Goal: Information Seeking & Learning: Learn about a topic

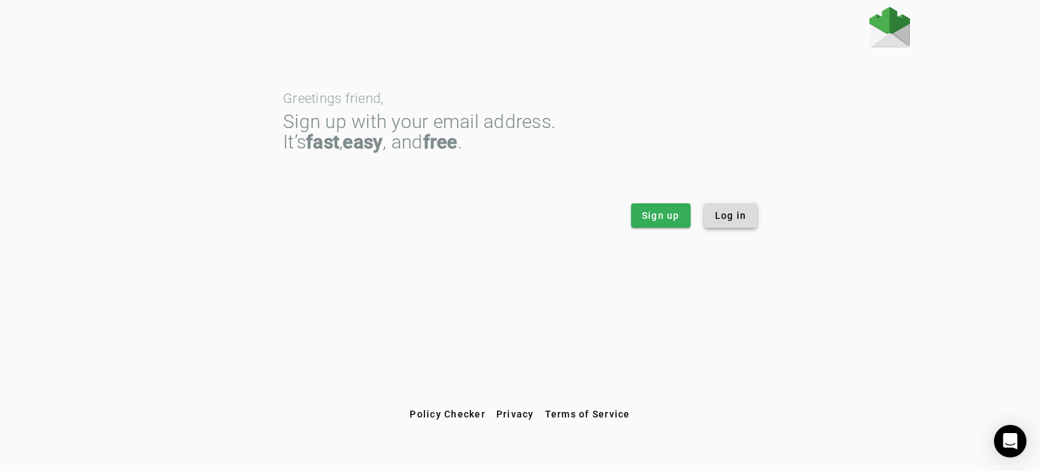
click at [724, 208] on span at bounding box center [730, 215] width 53 height 33
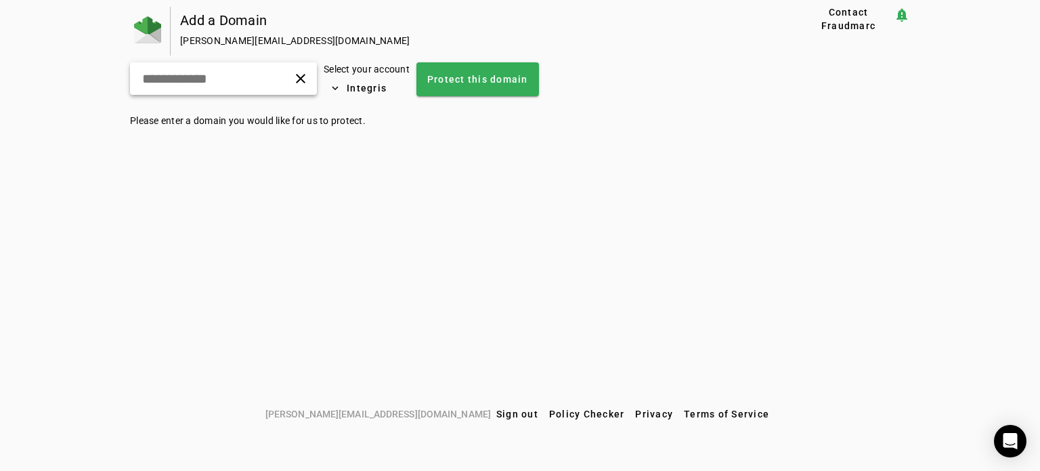
click at [270, 76] on div "clear" at bounding box center [223, 78] width 187 height 33
click at [125, 32] on div "Add a Domain [PERSON_NAME][EMAIL_ADDRESS][DOMAIN_NAME] Contact Fraudmarc notifi…" at bounding box center [520, 204] width 1040 height 395
click at [139, 30] on img at bounding box center [147, 29] width 27 height 27
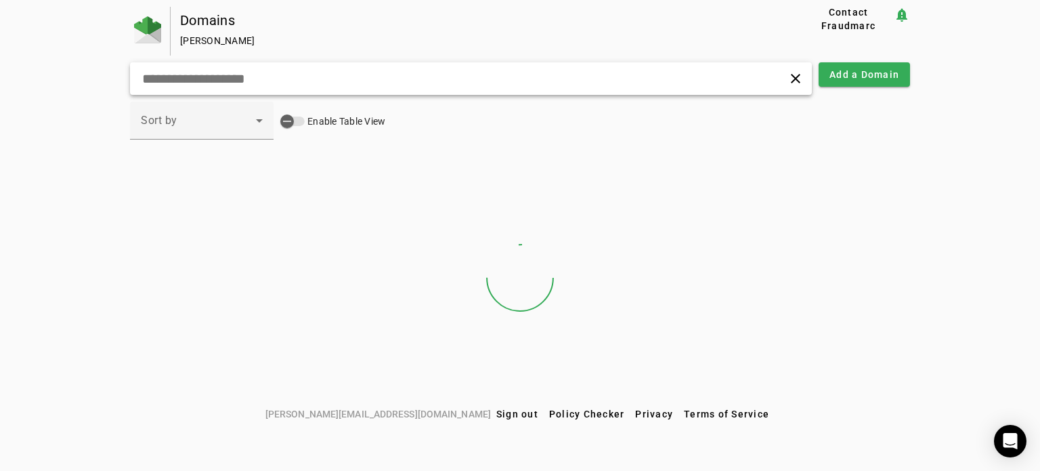
click at [271, 80] on input "text" at bounding box center [328, 78] width 375 height 16
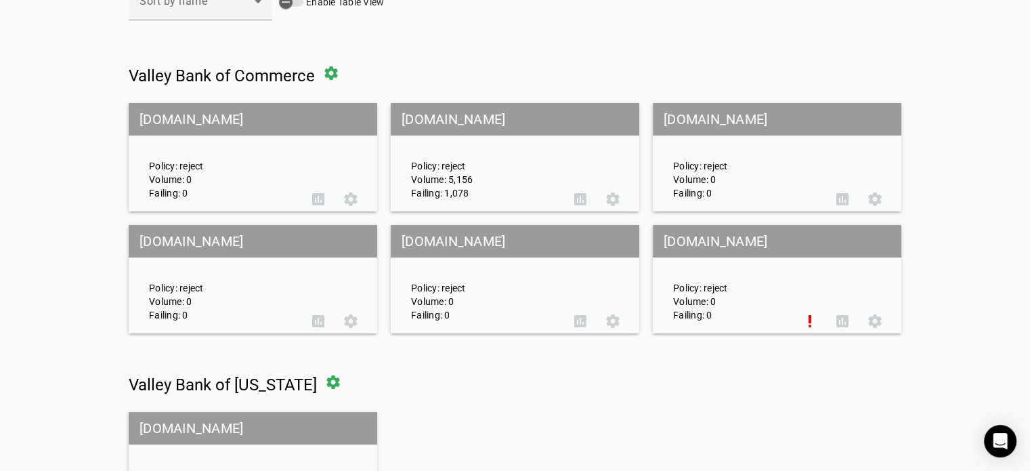
scroll to position [68, 0]
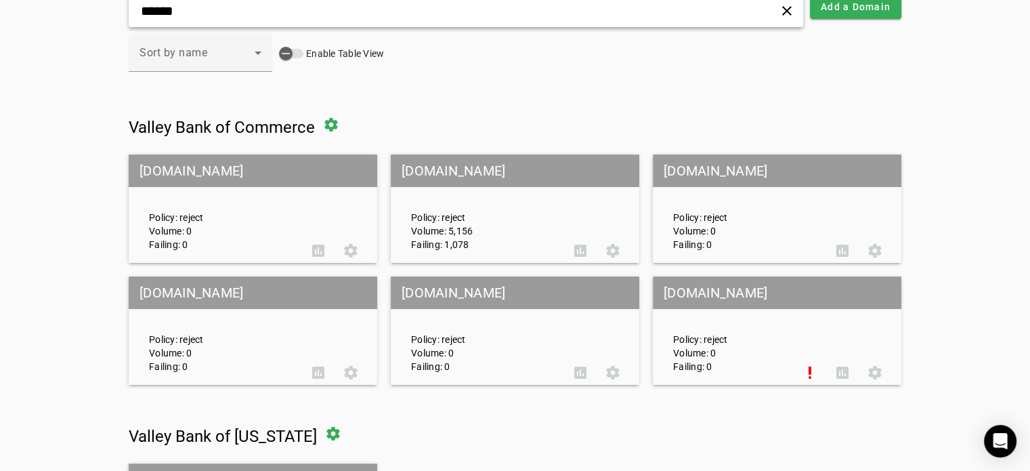
type input "******"
click at [494, 171] on mat-grid-tile-header "[DOMAIN_NAME]" at bounding box center [515, 170] width 249 height 33
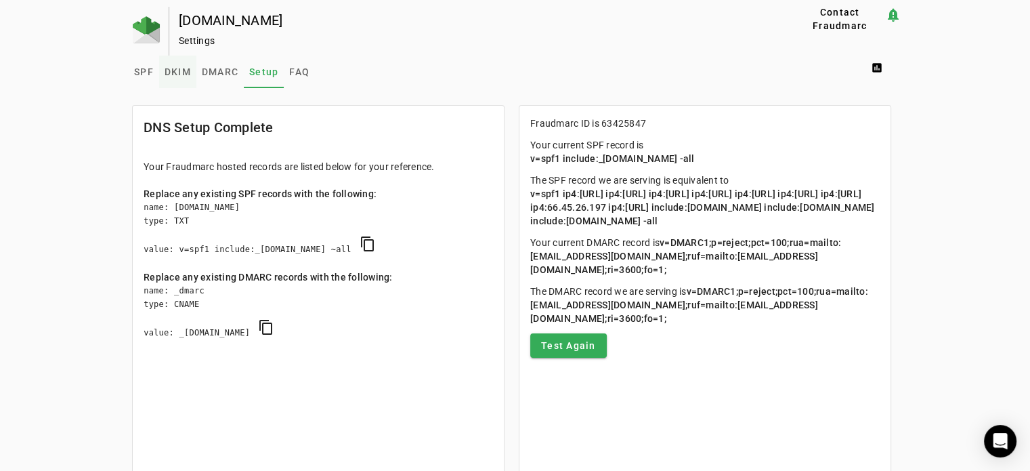
click at [169, 79] on span "DKIM" at bounding box center [178, 72] width 26 height 33
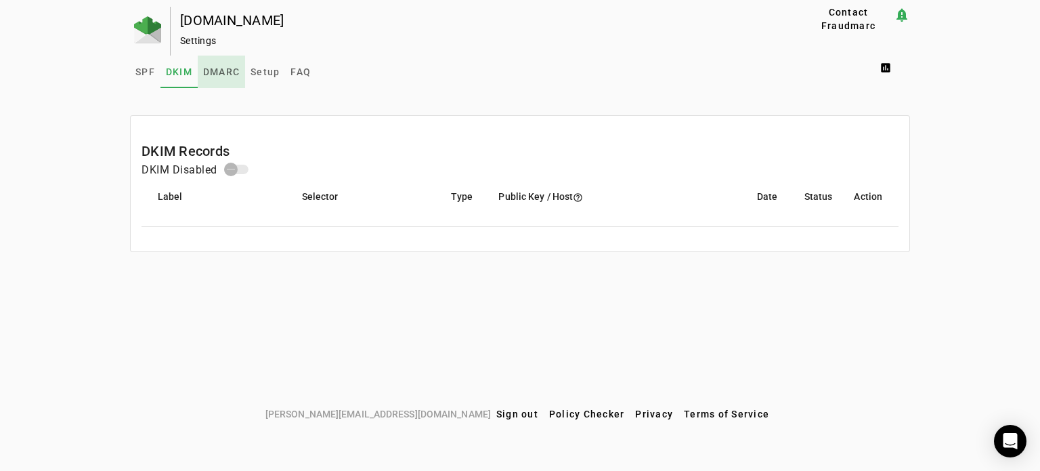
click at [217, 77] on span "DMARC" at bounding box center [221, 72] width 37 height 33
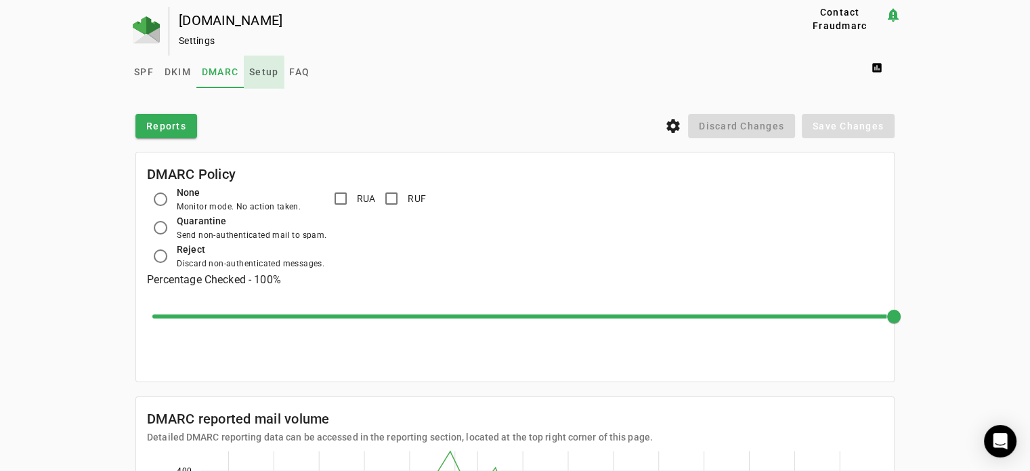
click at [252, 73] on span "Setup" at bounding box center [263, 71] width 29 height 9
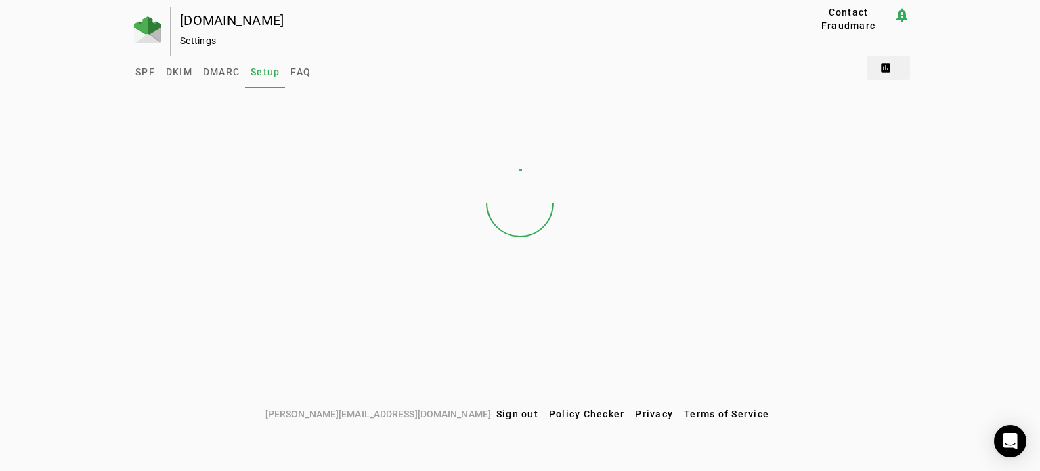
click at [897, 64] on span at bounding box center [888, 67] width 43 height 33
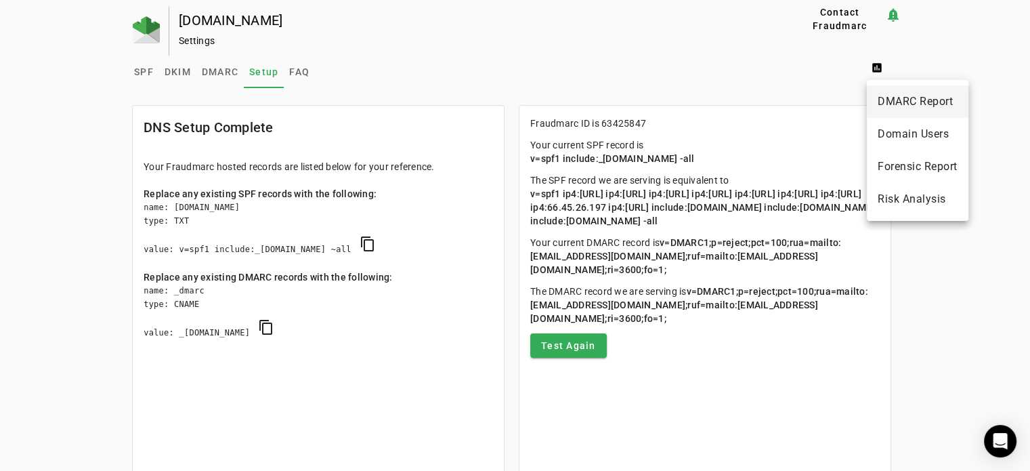
click at [895, 102] on span "DMARC Report" at bounding box center [918, 101] width 80 height 16
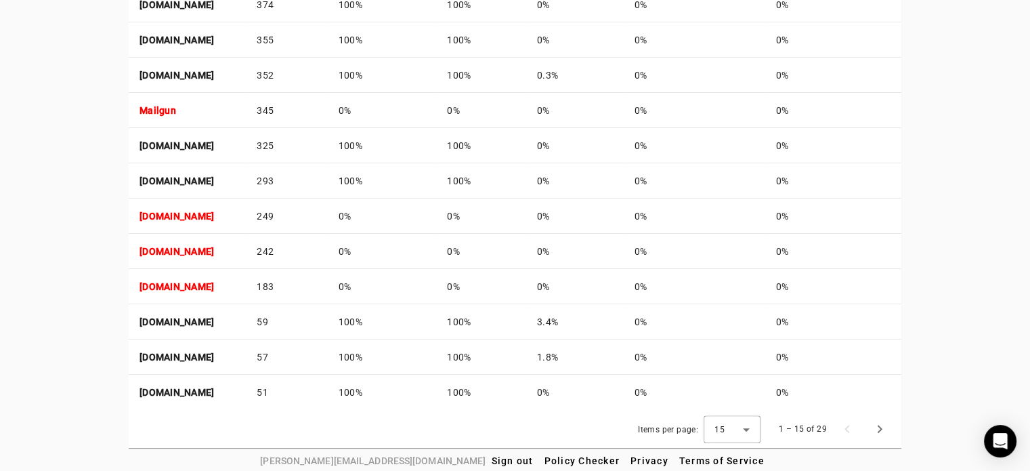
scroll to position [705, 0]
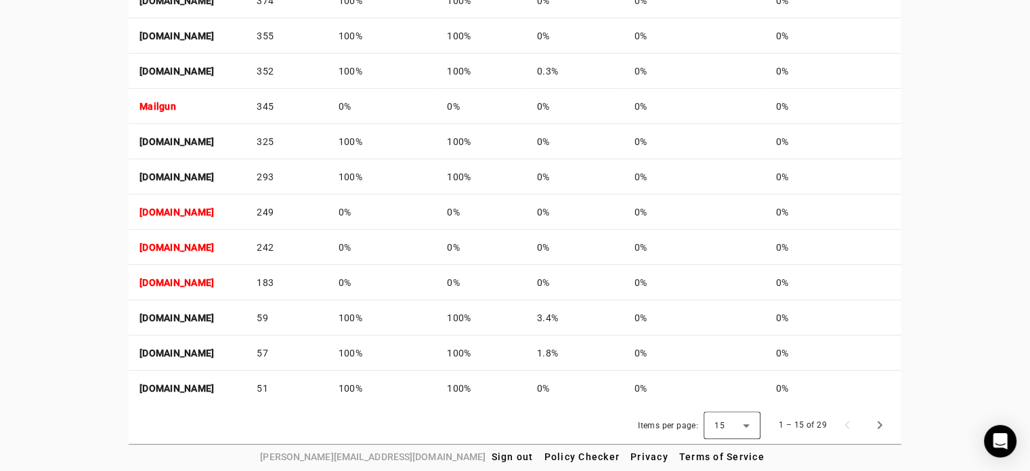
click at [733, 423] on div "15" at bounding box center [728, 425] width 28 height 12
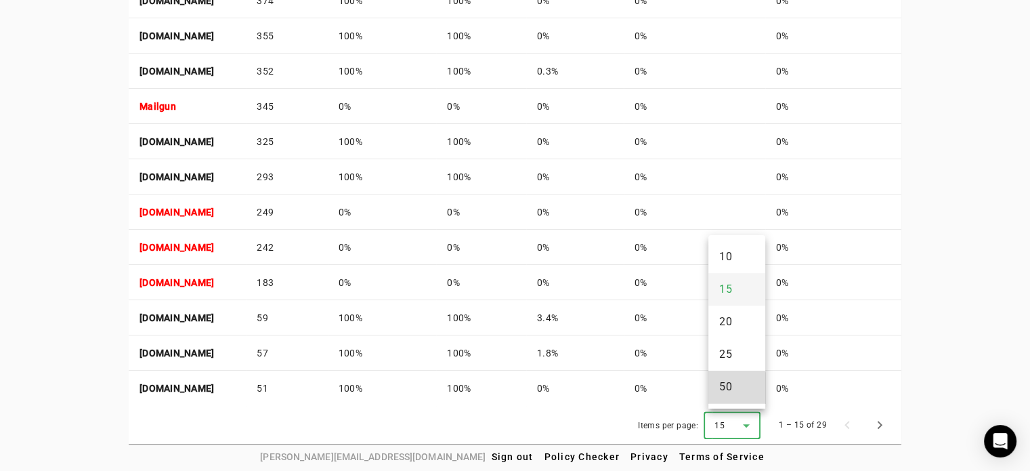
click at [721, 389] on span "50" at bounding box center [725, 387] width 13 height 16
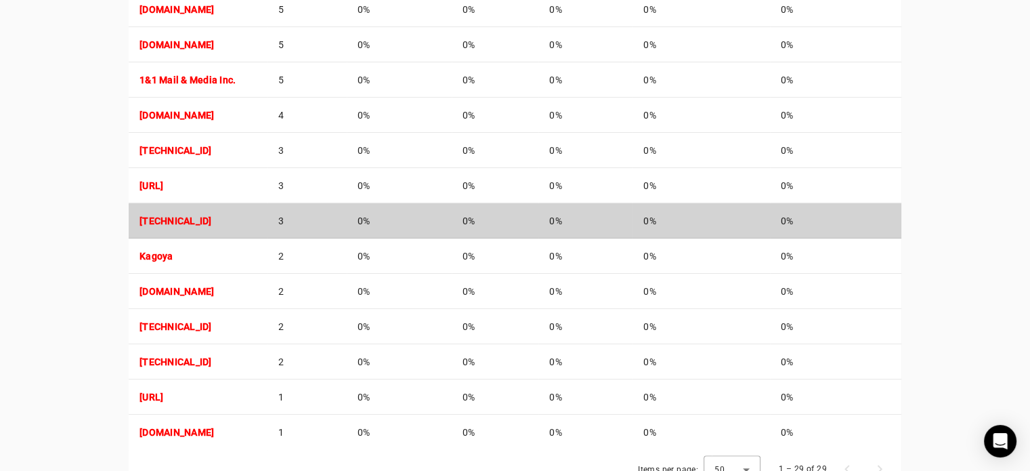
scroll to position [1130, 0]
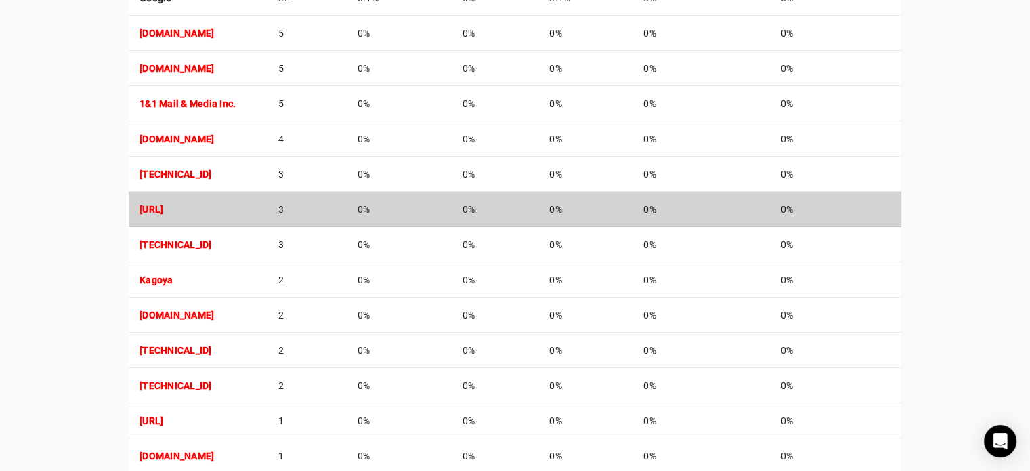
click at [163, 211] on strong "[URL]" at bounding box center [151, 209] width 24 height 11
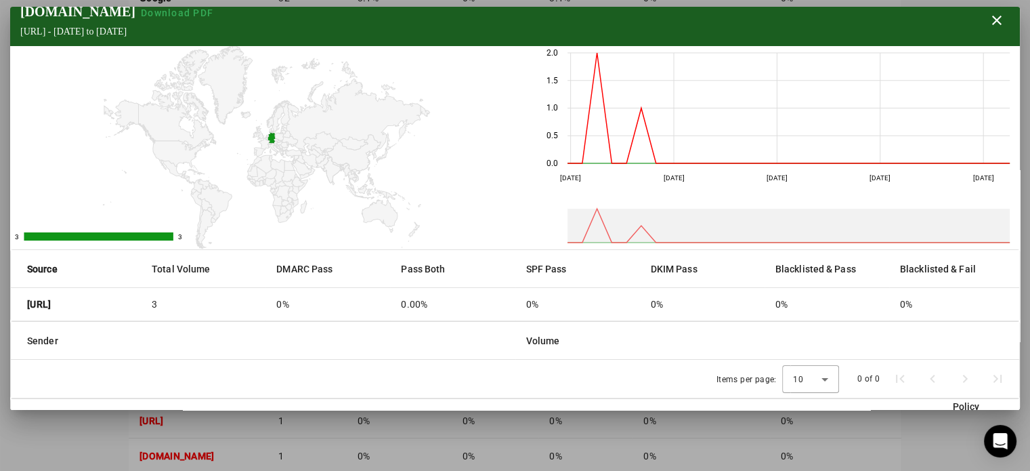
scroll to position [0, 0]
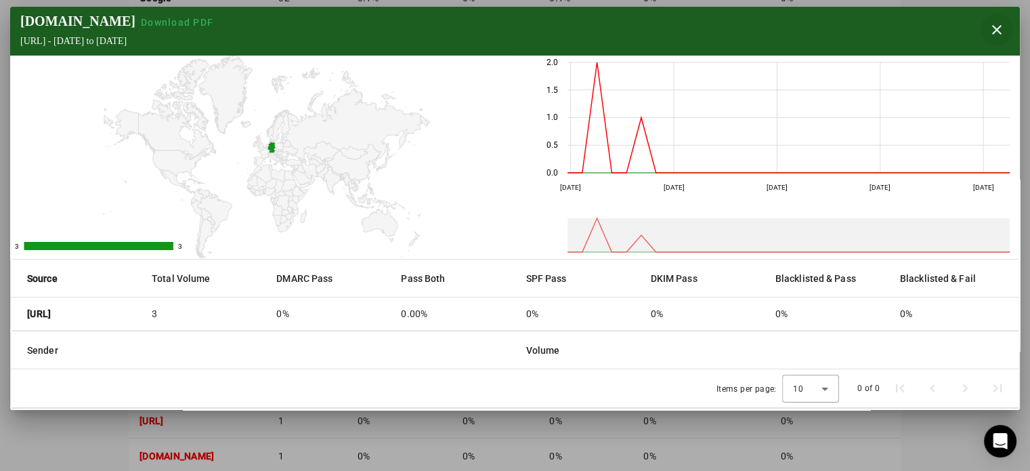
click at [990, 35] on span "button" at bounding box center [997, 30] width 33 height 33
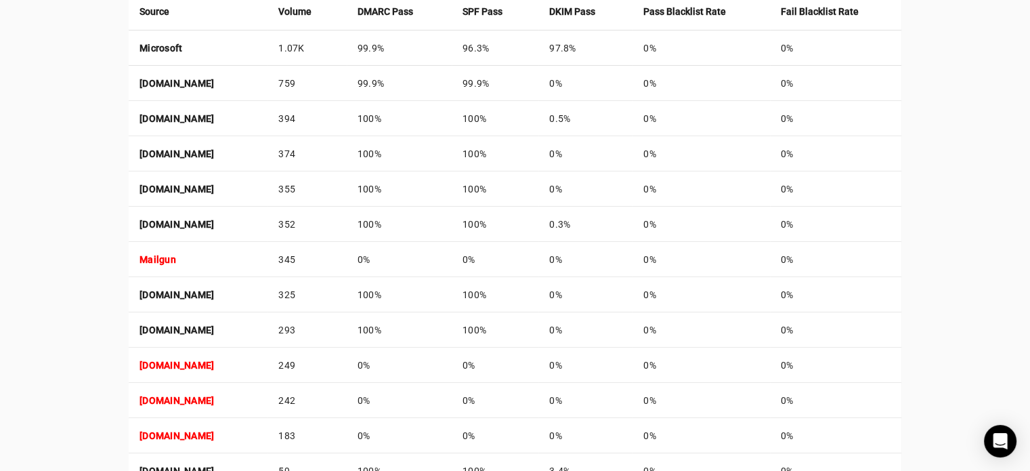
scroll to position [562, 0]
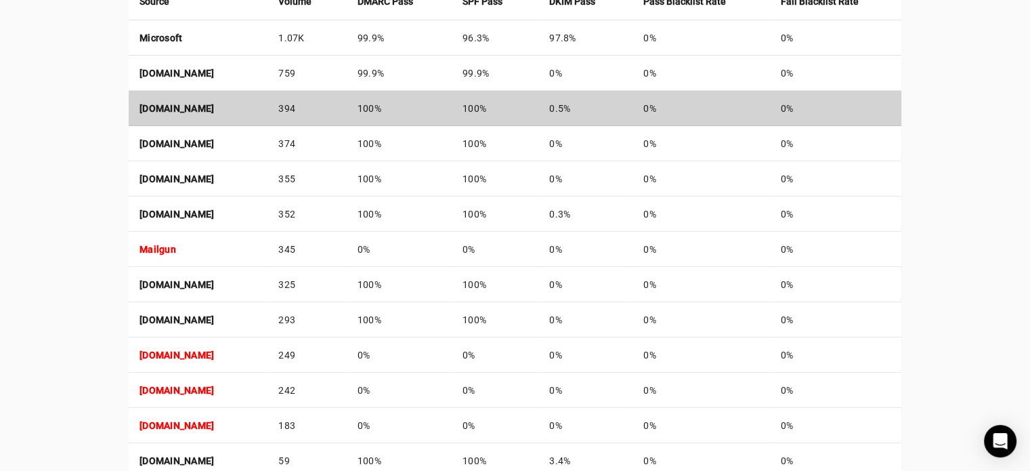
click at [196, 104] on strong "[DOMAIN_NAME]" at bounding box center [176, 108] width 74 height 11
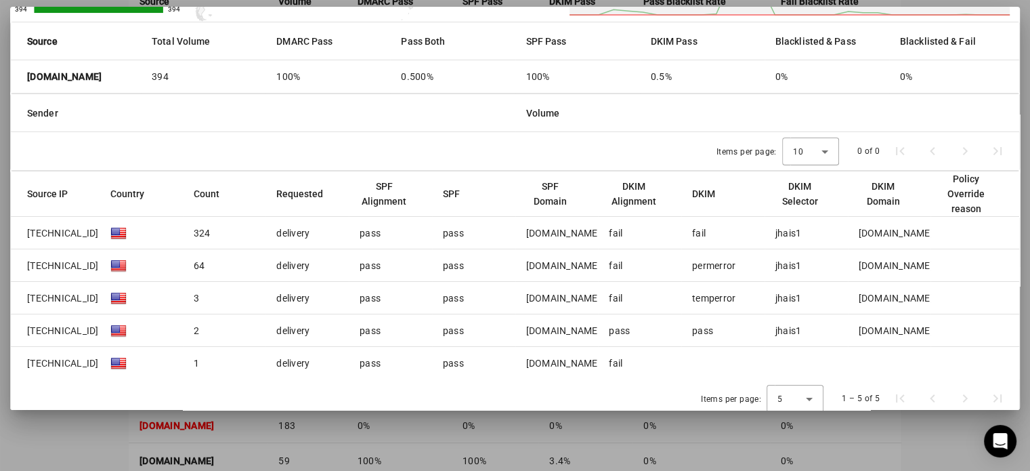
scroll to position [244, 0]
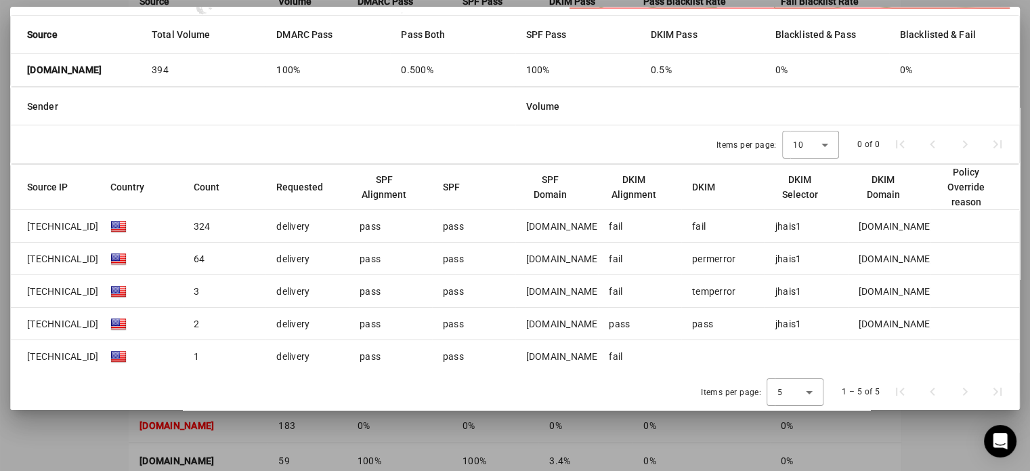
click at [580, 446] on div at bounding box center [515, 235] width 1030 height 471
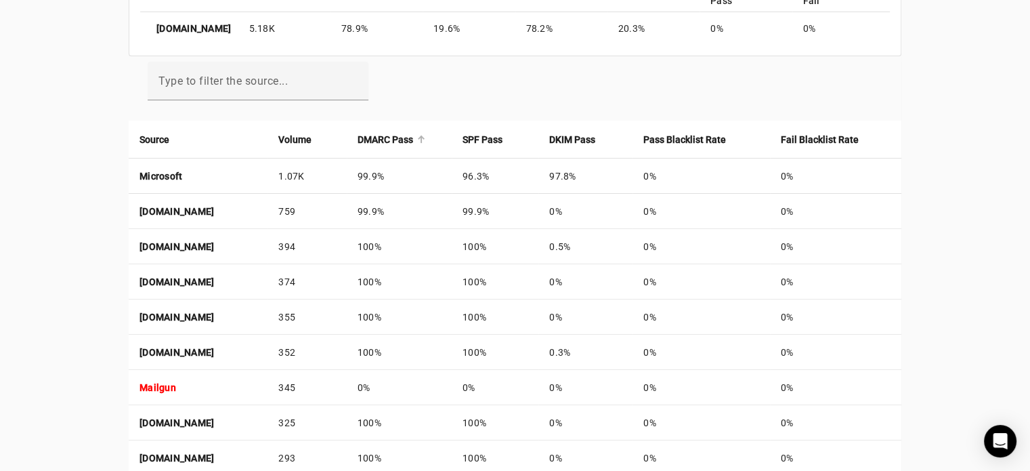
scroll to position [427, 0]
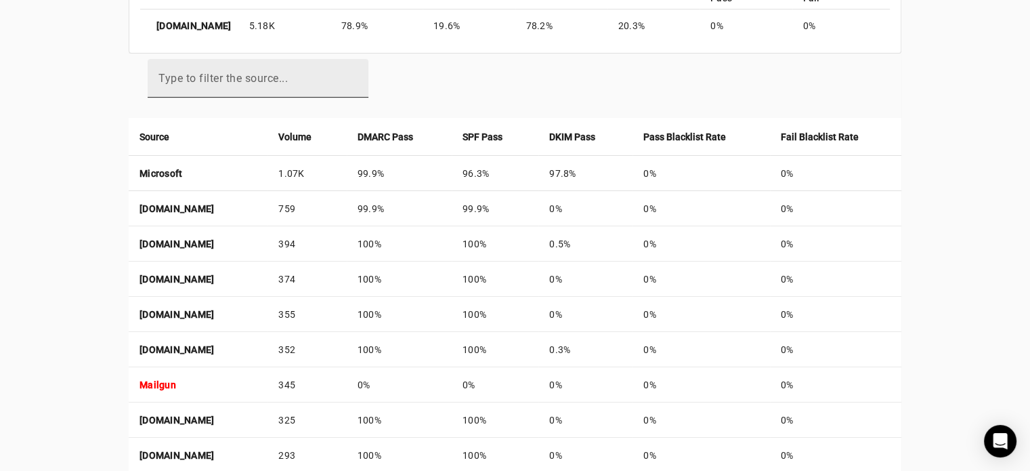
click at [266, 80] on mat-label "Type to filter the source..." at bounding box center [222, 78] width 129 height 13
click at [266, 80] on input "Type to filter the source..." at bounding box center [257, 84] width 199 height 16
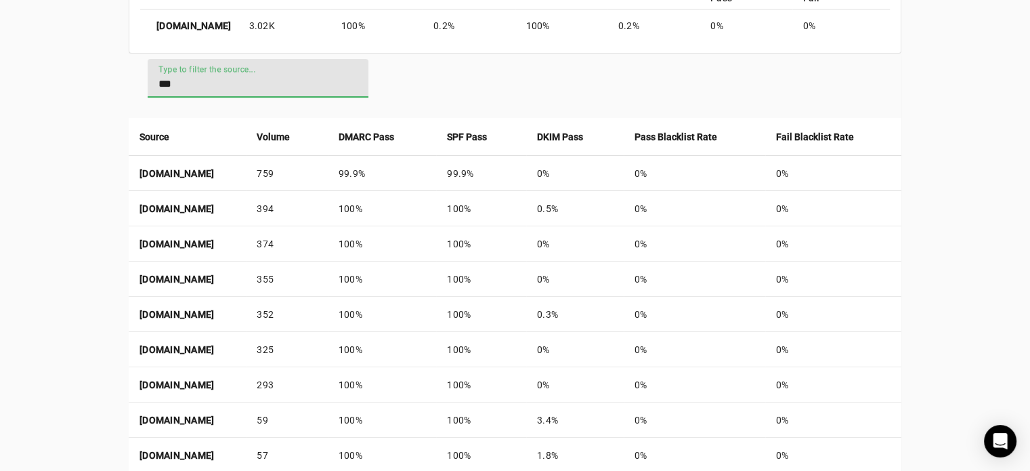
scroll to position [318, 0]
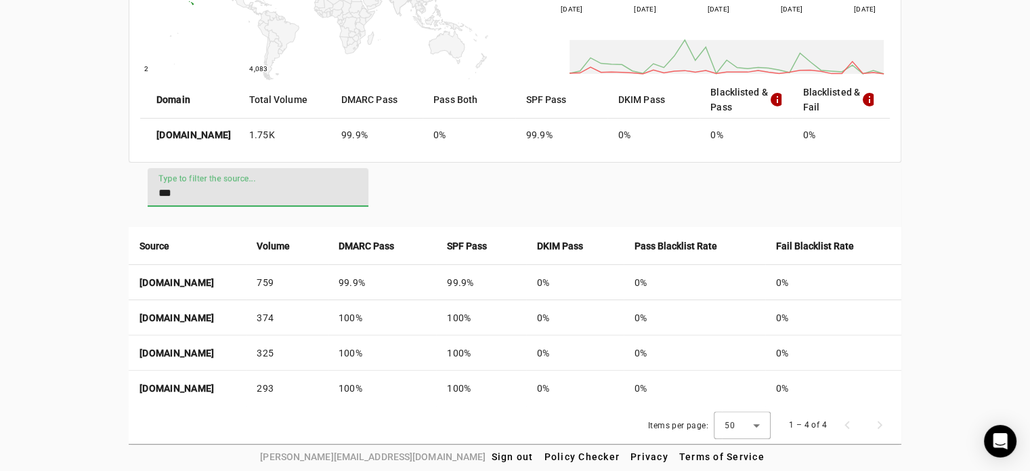
type input "***"
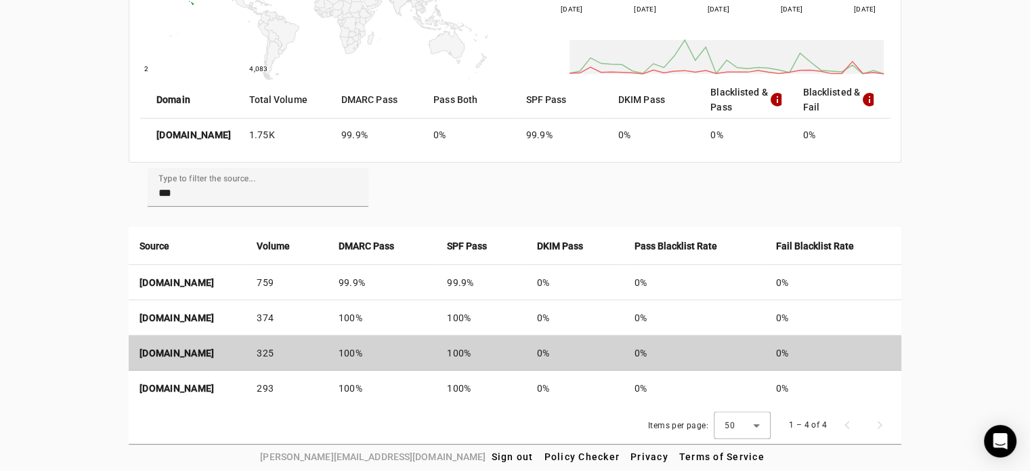
click at [169, 335] on td "[DOMAIN_NAME]" at bounding box center [187, 352] width 117 height 35
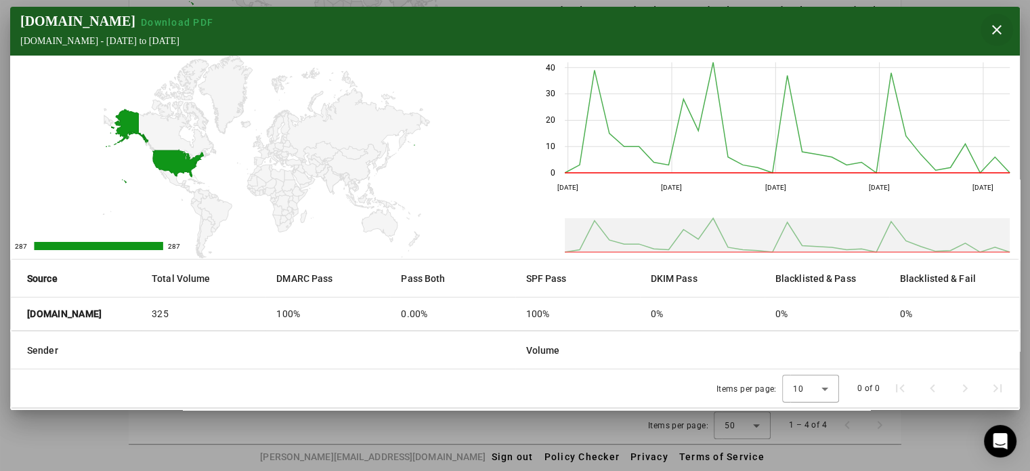
click at [984, 30] on span "button" at bounding box center [997, 30] width 33 height 33
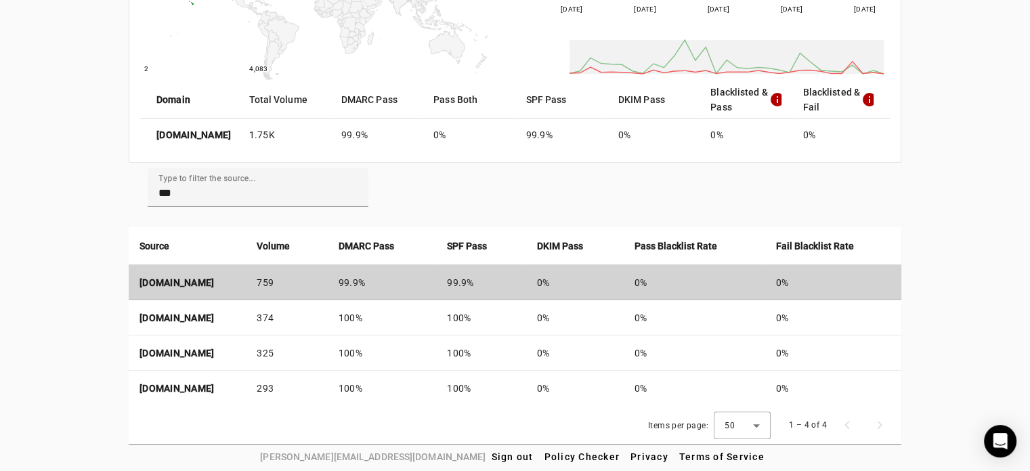
click at [304, 278] on td "759" at bounding box center [286, 282] width 81 height 35
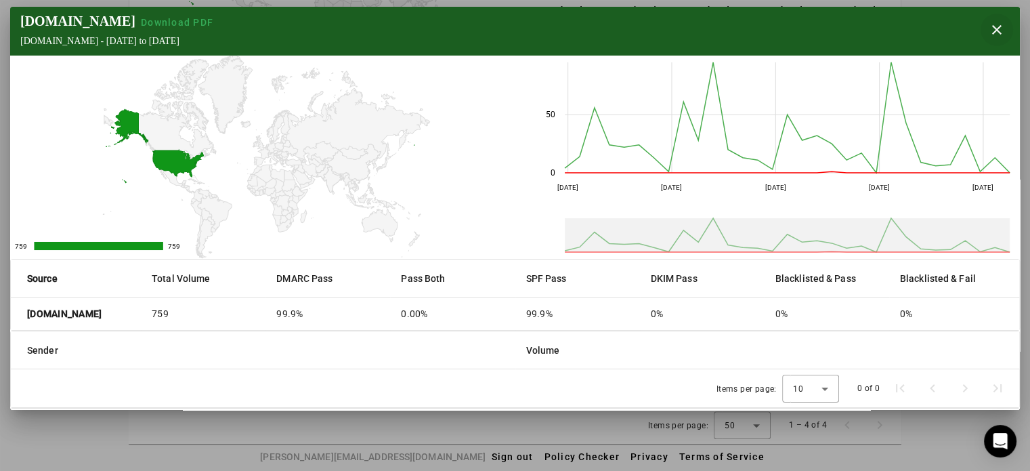
click at [988, 31] on span "button" at bounding box center [997, 30] width 33 height 33
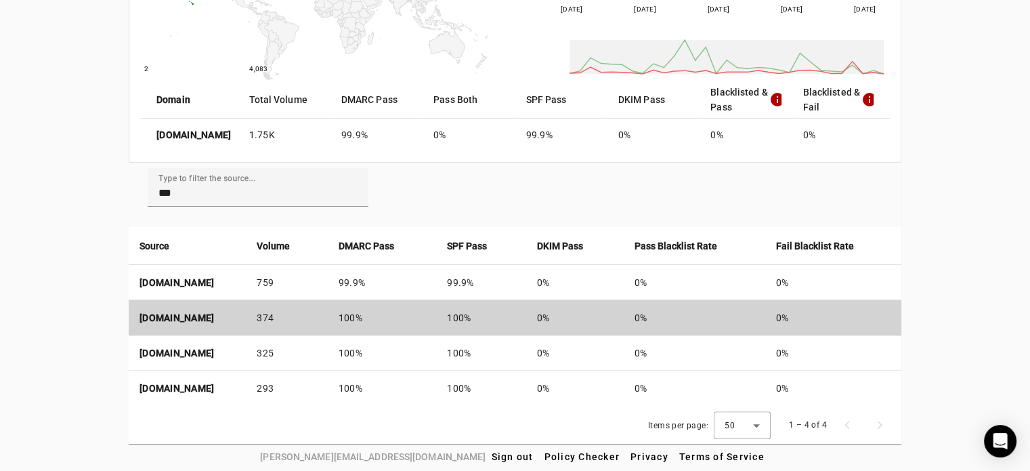
click at [407, 308] on td "100%" at bounding box center [382, 317] width 109 height 35
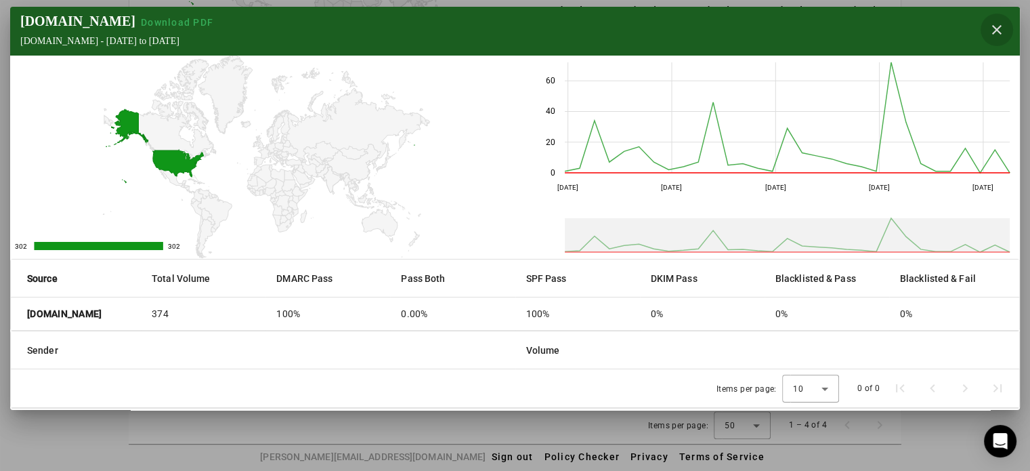
click at [990, 35] on span "button" at bounding box center [997, 30] width 33 height 33
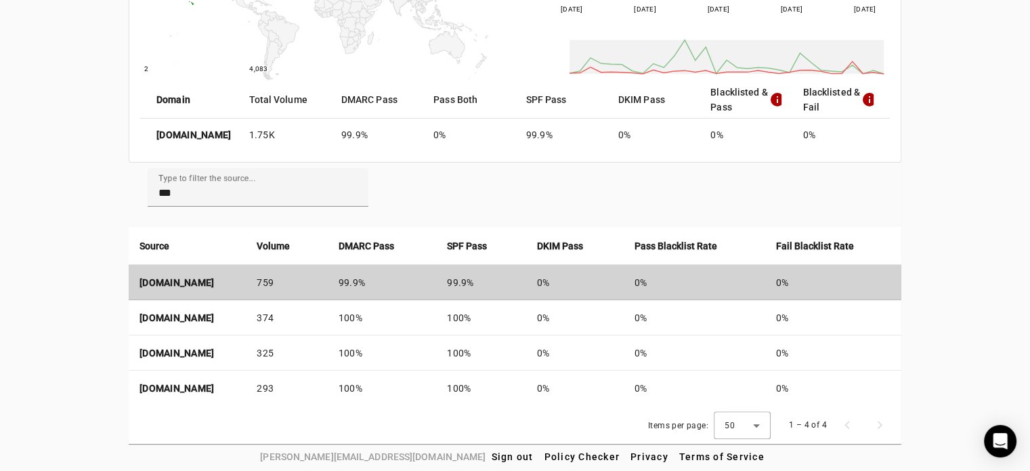
click at [263, 276] on td "759" at bounding box center [286, 282] width 81 height 35
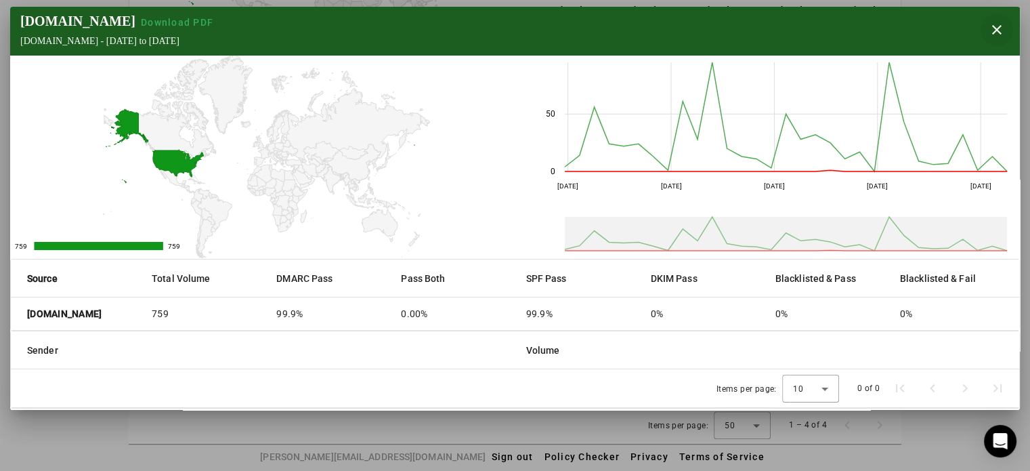
click at [988, 29] on span "button" at bounding box center [997, 30] width 33 height 33
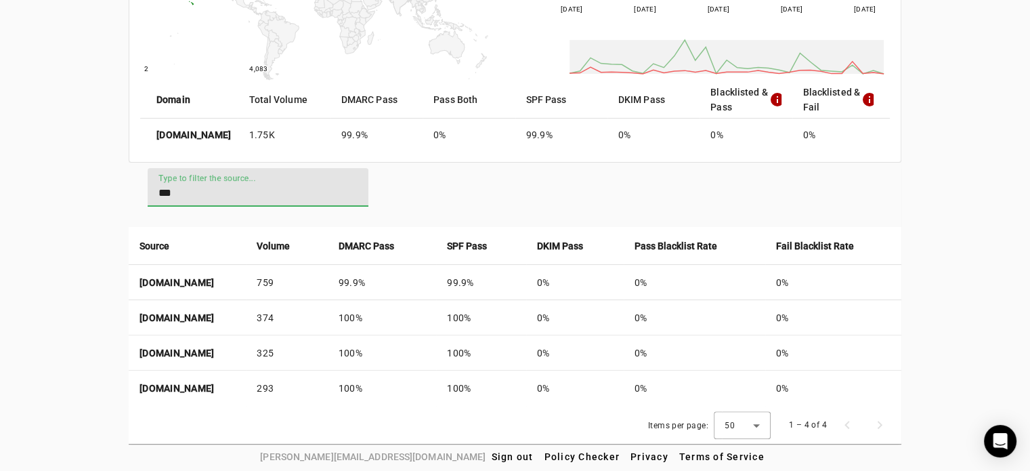
drag, startPoint x: 261, startPoint y: 192, endPoint x: 95, endPoint y: 192, distance: 165.9
click at [96, 192] on div "[DOMAIN_NAME] Reports Contact Fraudmarc notification_important Reports DMARC Re…" at bounding box center [515, 66] width 1030 height 755
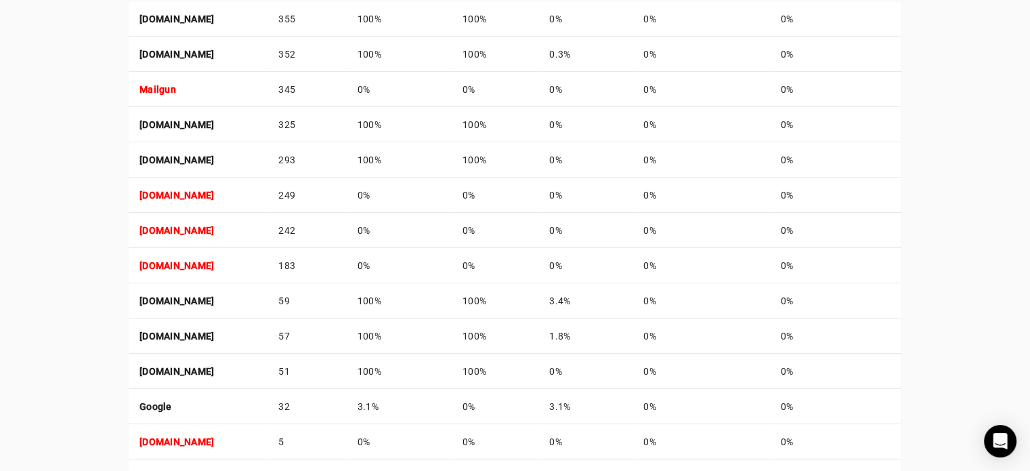
scroll to position [724, 0]
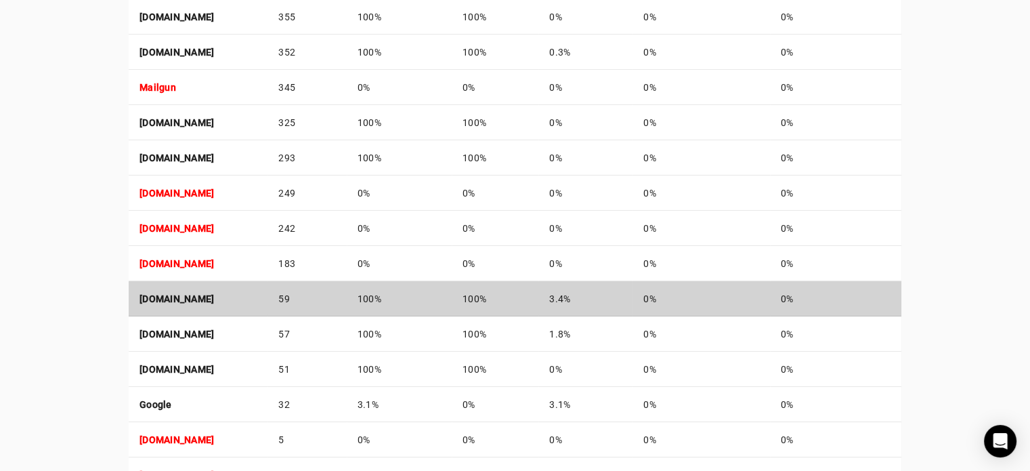
click at [267, 289] on td "[DOMAIN_NAME]" at bounding box center [198, 298] width 139 height 35
click at [347, 293] on td "59" at bounding box center [306, 298] width 79 height 35
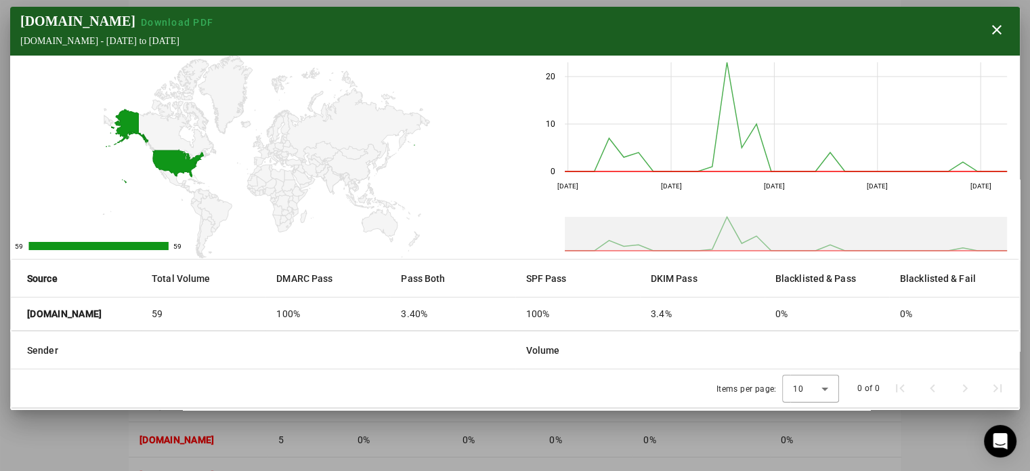
click at [670, 311] on mat-cell "3.4%" at bounding box center [702, 313] width 125 height 33
click at [665, 311] on mat-cell "3.4%" at bounding box center [702, 313] width 125 height 33
click at [81, 314] on strong "[DOMAIN_NAME]" at bounding box center [64, 314] width 74 height 14
click at [991, 34] on span "button" at bounding box center [997, 30] width 33 height 33
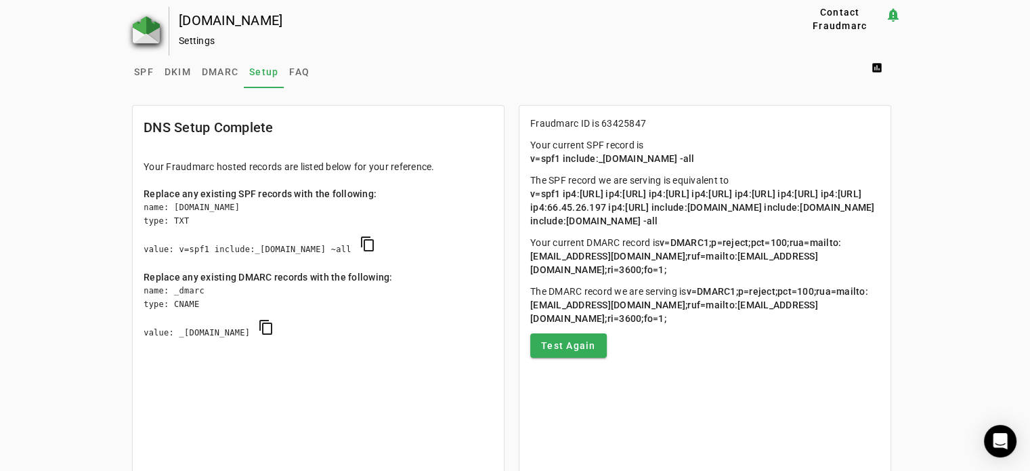
click at [152, 37] on img at bounding box center [146, 29] width 27 height 27
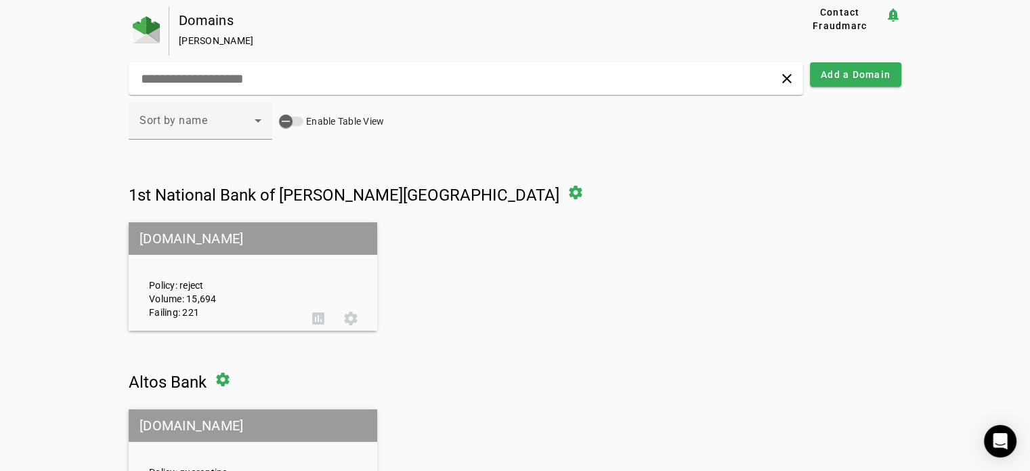
click at [248, 230] on mat-grid-tile-header "[DOMAIN_NAME]" at bounding box center [253, 238] width 249 height 33
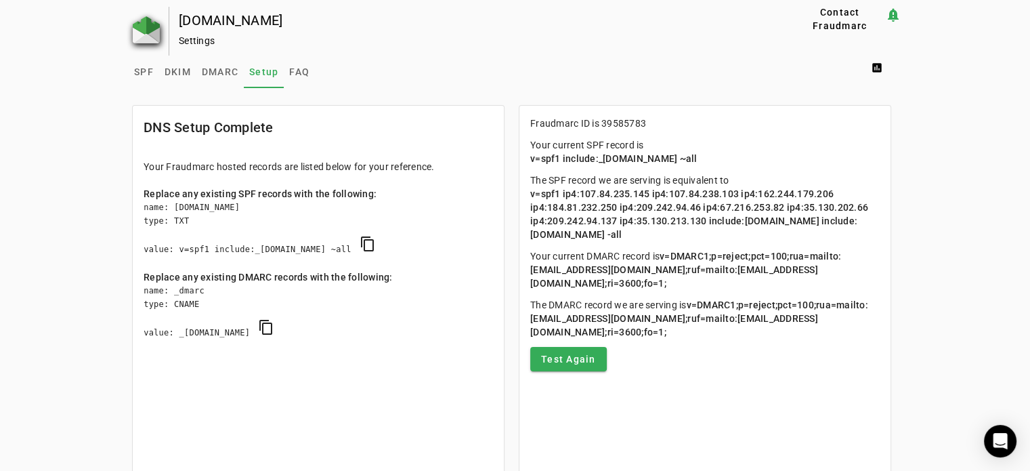
click at [144, 29] on img at bounding box center [146, 29] width 27 height 27
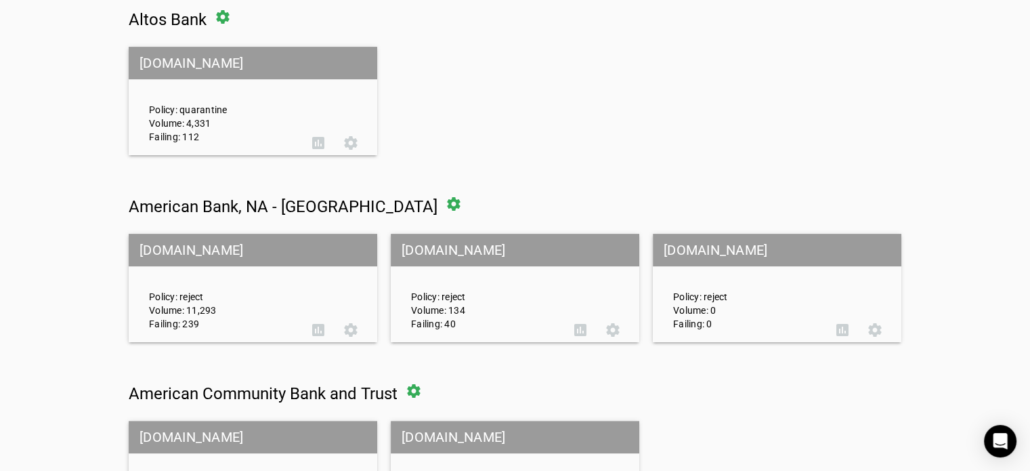
scroll to position [339, 0]
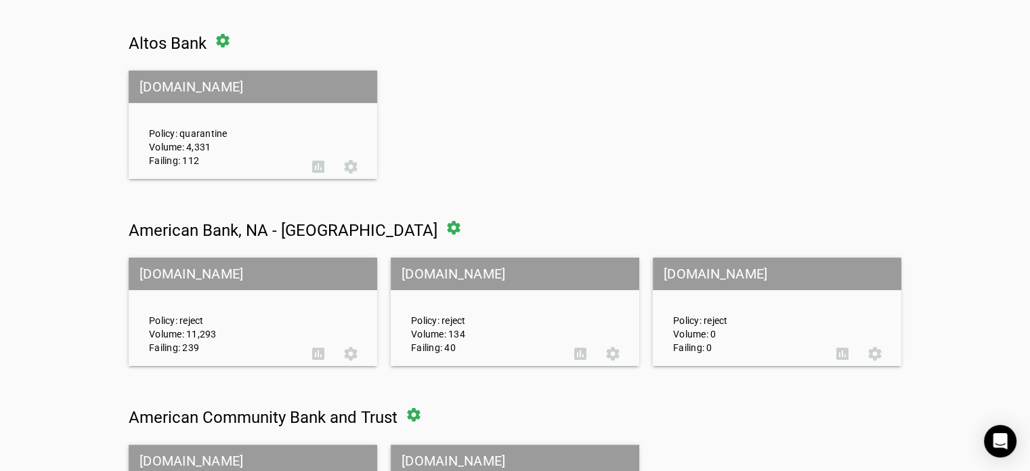
click at [242, 92] on mat-grid-tile-header "[DOMAIN_NAME]" at bounding box center [253, 86] width 249 height 33
